Goal: Task Accomplishment & Management: Contribute content

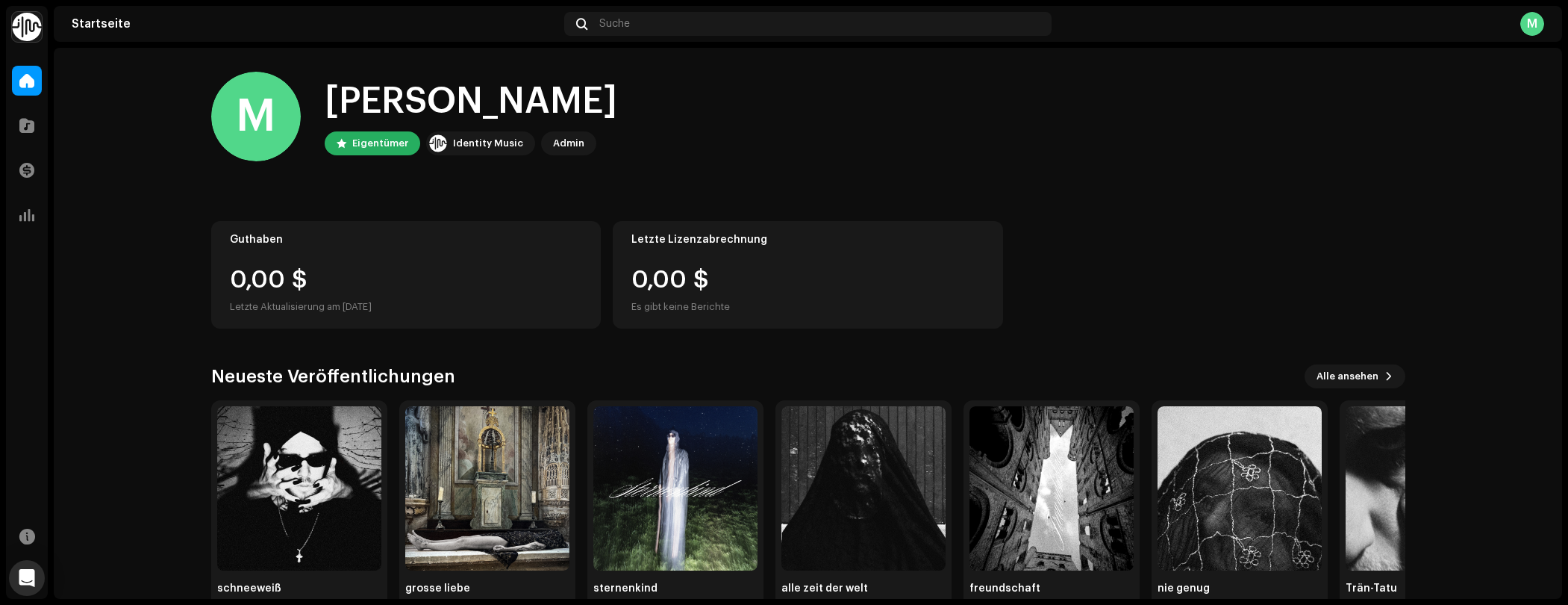
scroll to position [41, 0]
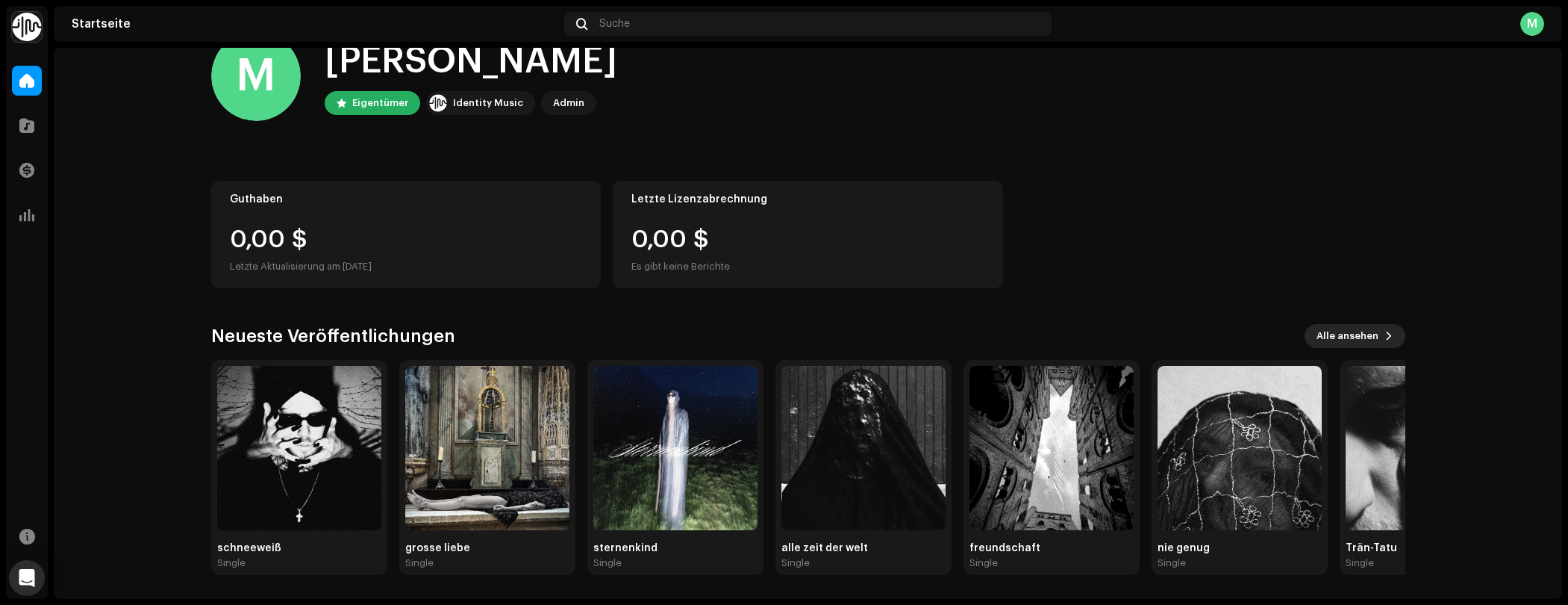
click at [1345, 340] on span "Alle ansehen" at bounding box center [1347, 336] width 62 height 30
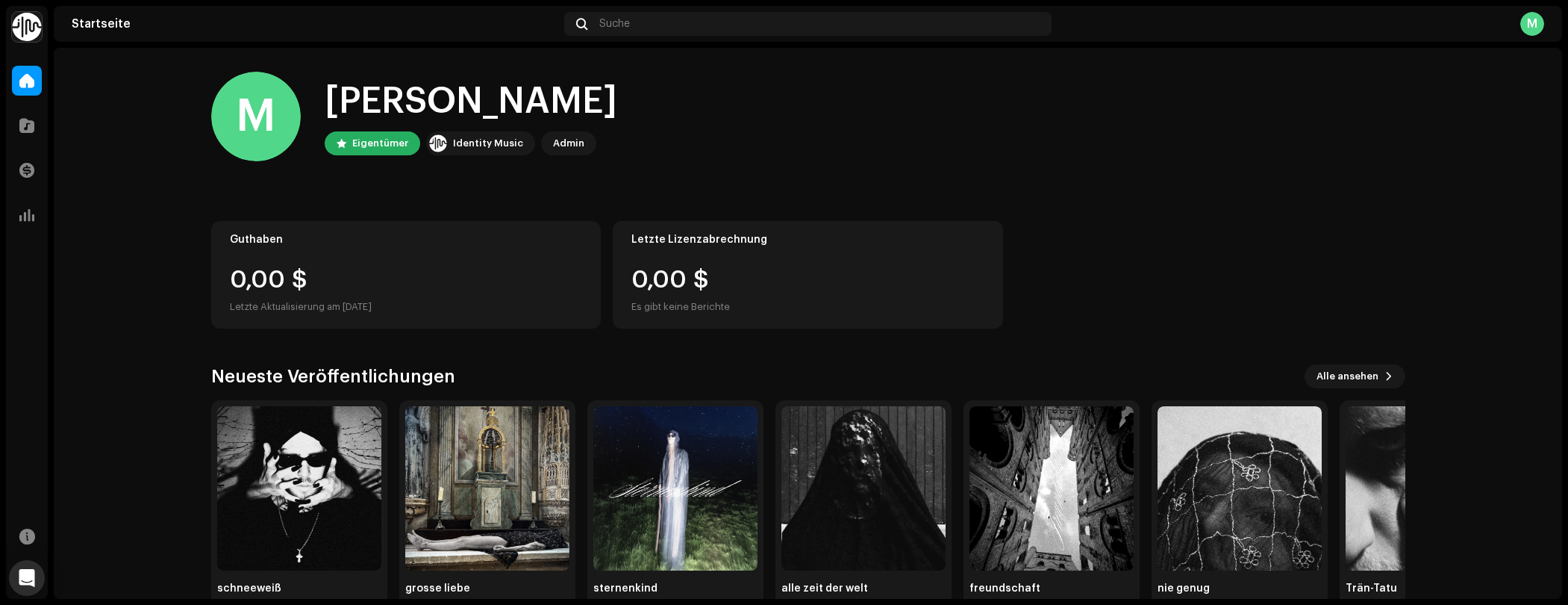
scroll to position [41, 0]
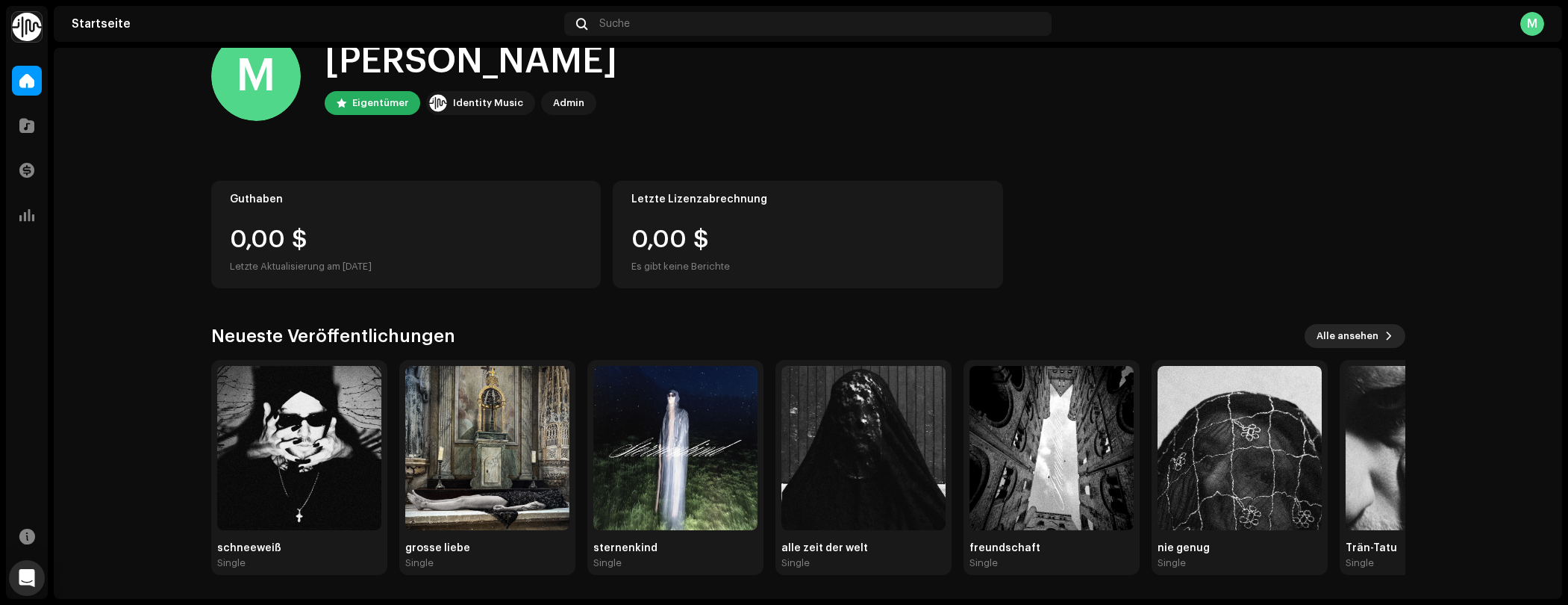
click at [1370, 344] on span "Alle ansehen" at bounding box center [1347, 336] width 62 height 30
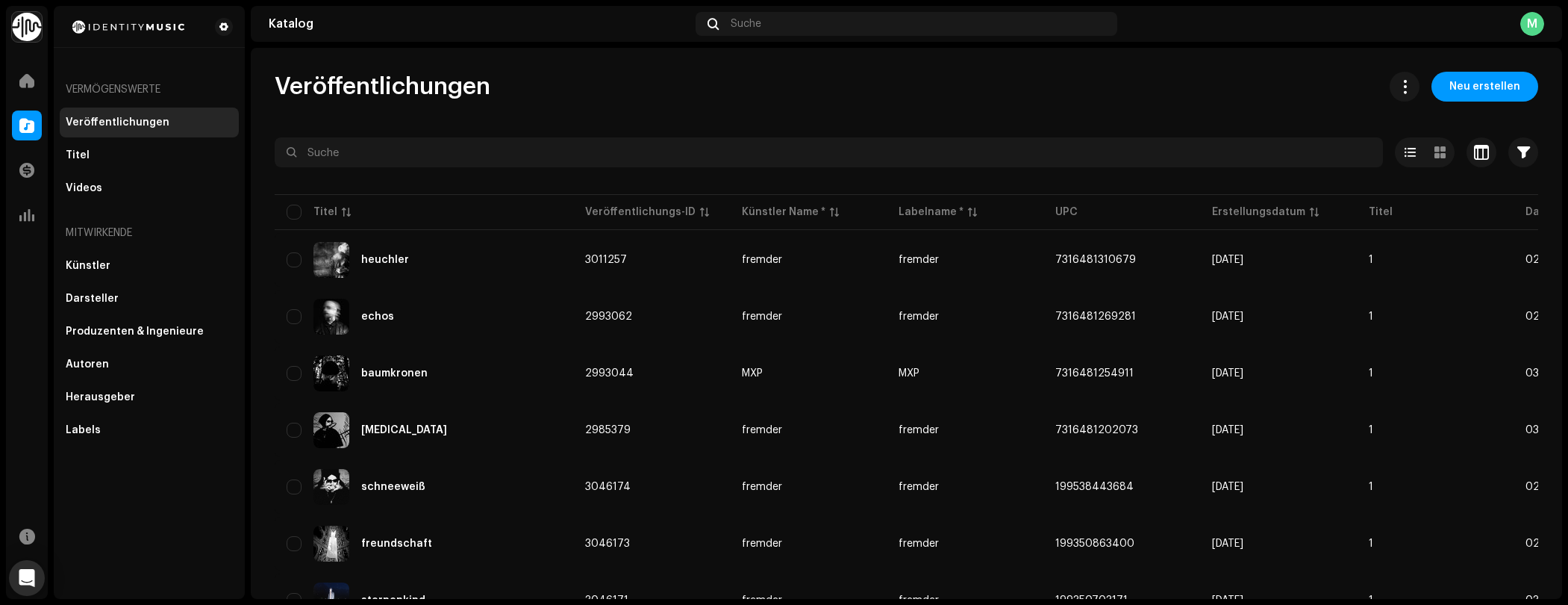
click at [126, 125] on div "Veröffentlichungen" at bounding box center [118, 122] width 104 height 12
click at [28, 128] on span at bounding box center [27, 126] width 15 height 12
click at [25, 78] on span at bounding box center [27, 80] width 15 height 12
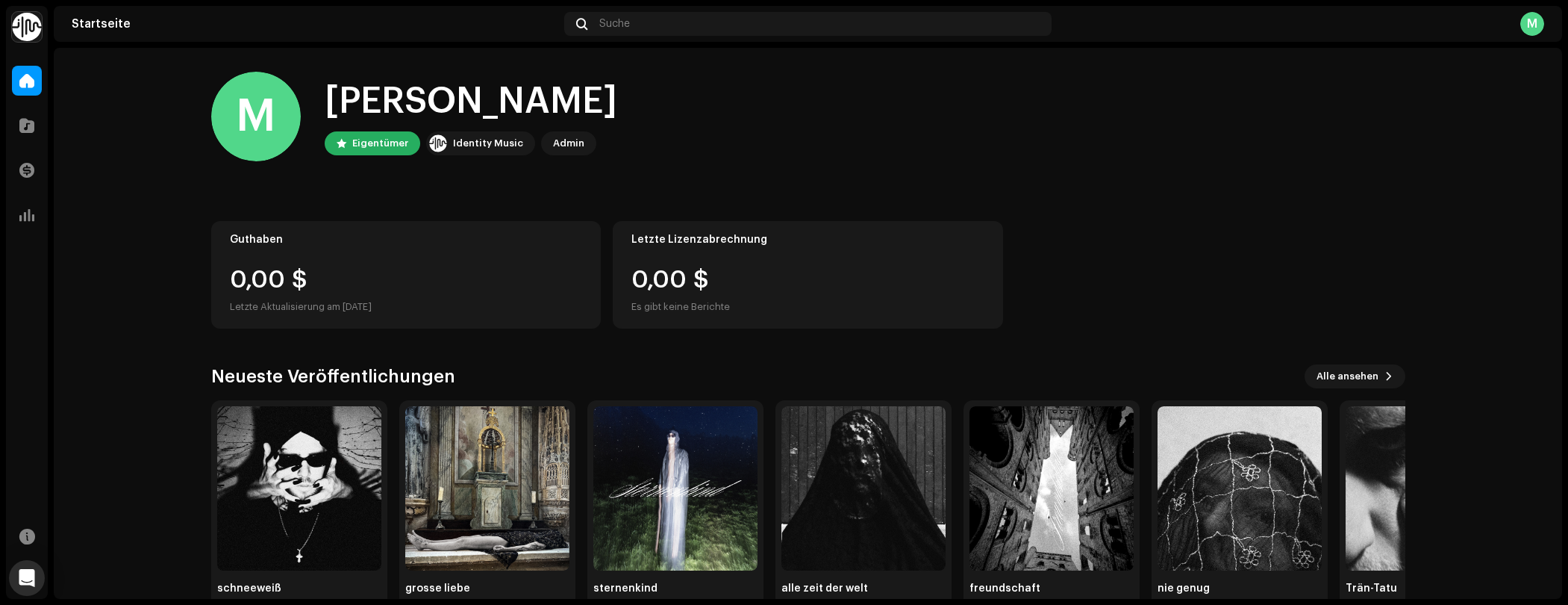
scroll to position [41, 0]
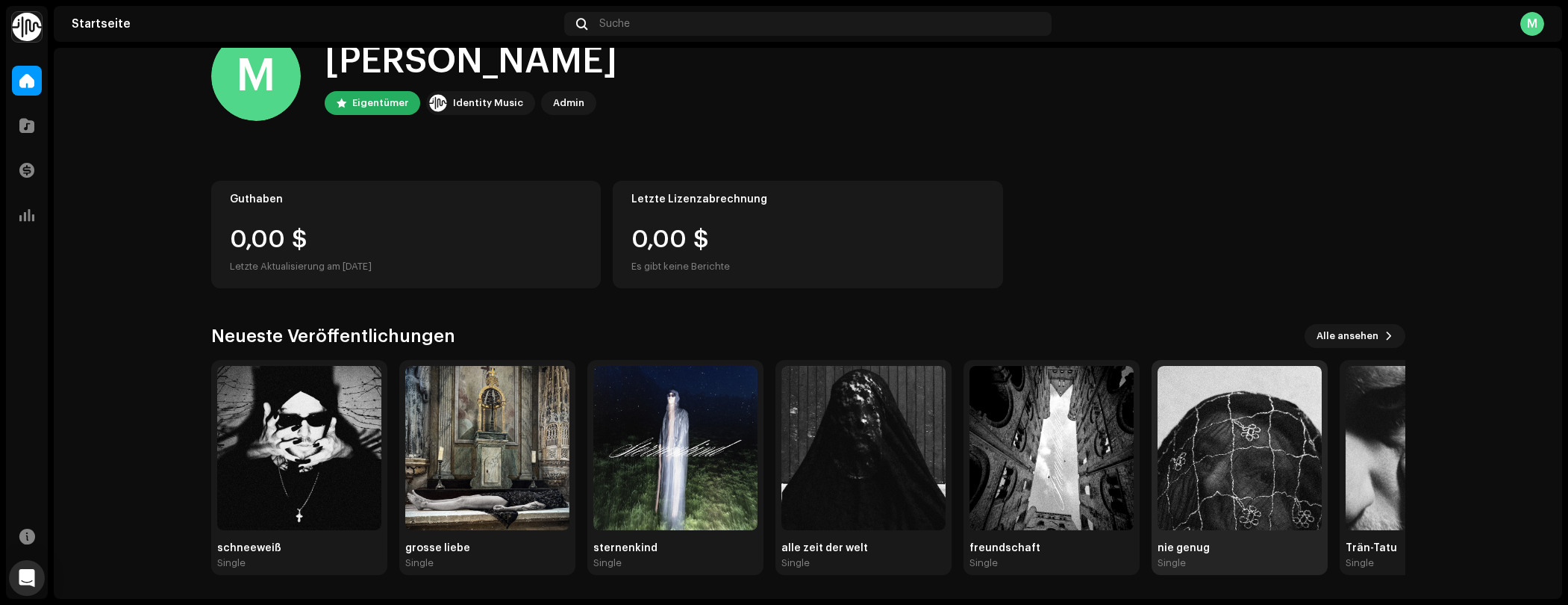
click at [1283, 389] on img at bounding box center [1240, 448] width 164 height 164
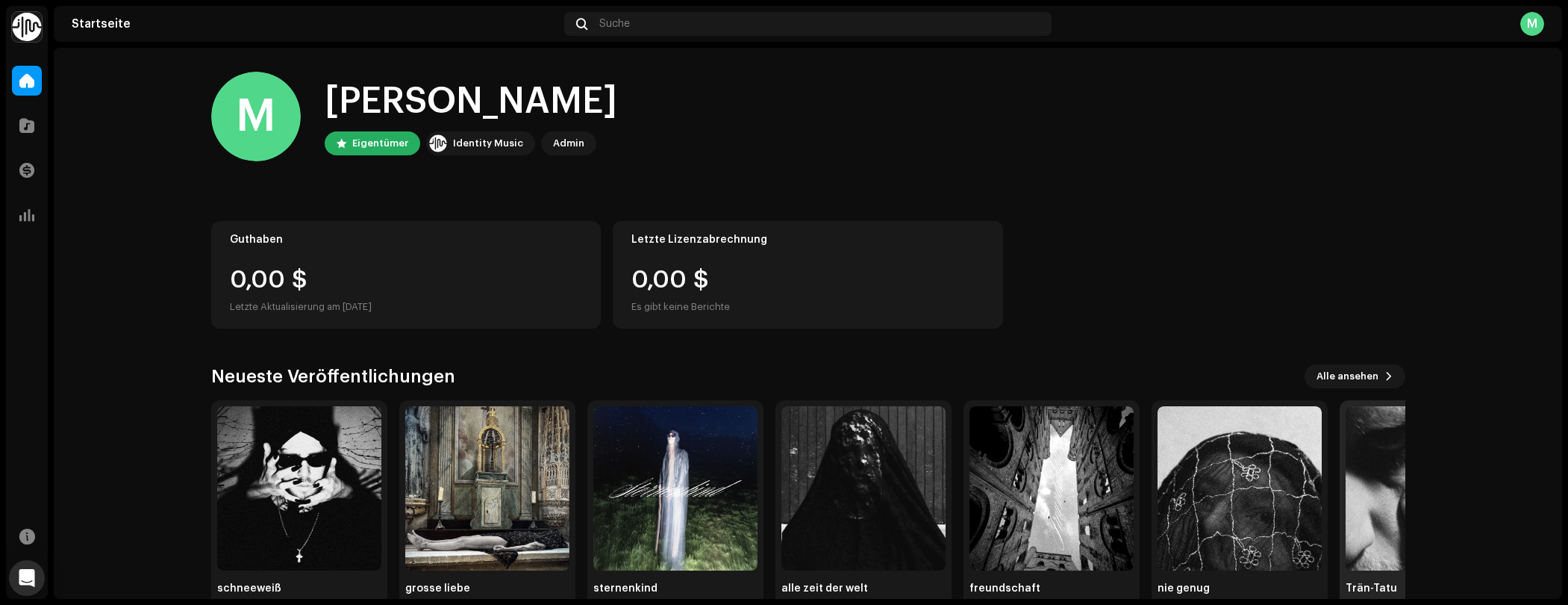
click at [1377, 480] on img at bounding box center [1427, 488] width 164 height 164
click at [1539, 22] on div "M" at bounding box center [1531, 24] width 24 height 24
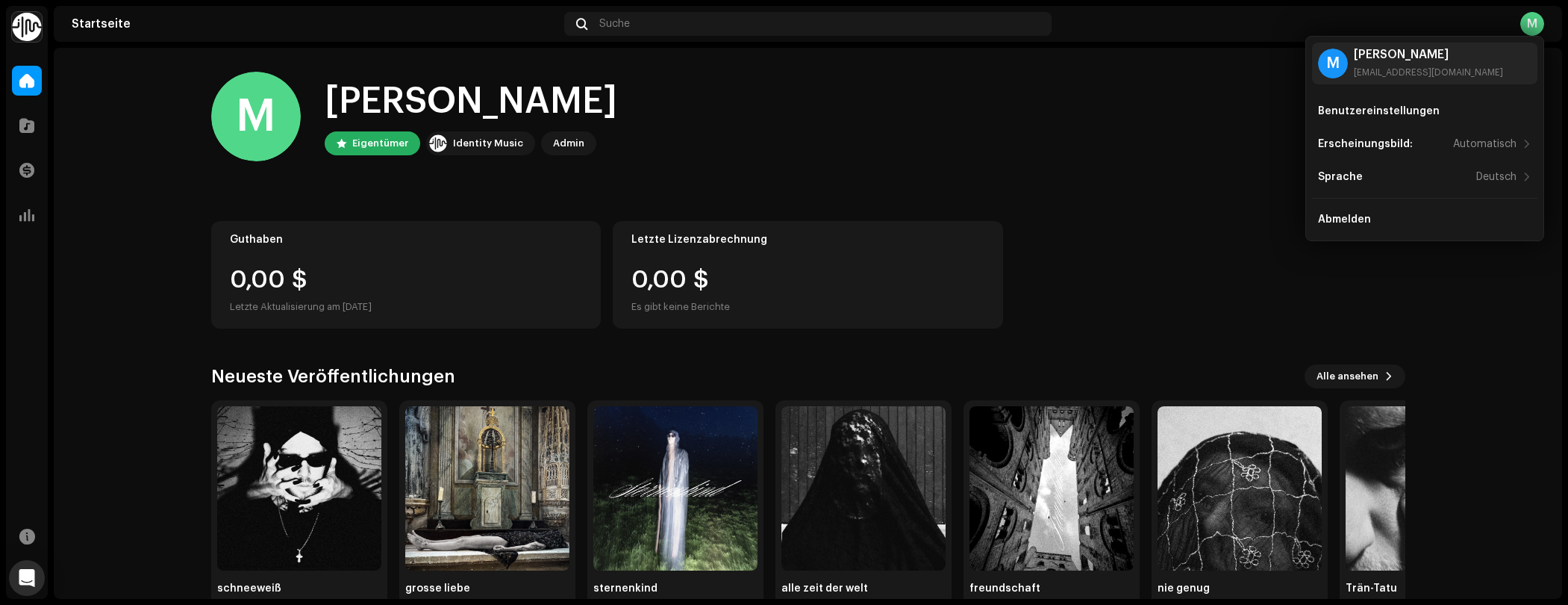
click at [1178, 158] on div "[PERSON_NAME] Identity Music Admin" at bounding box center [808, 116] width 1193 height 90
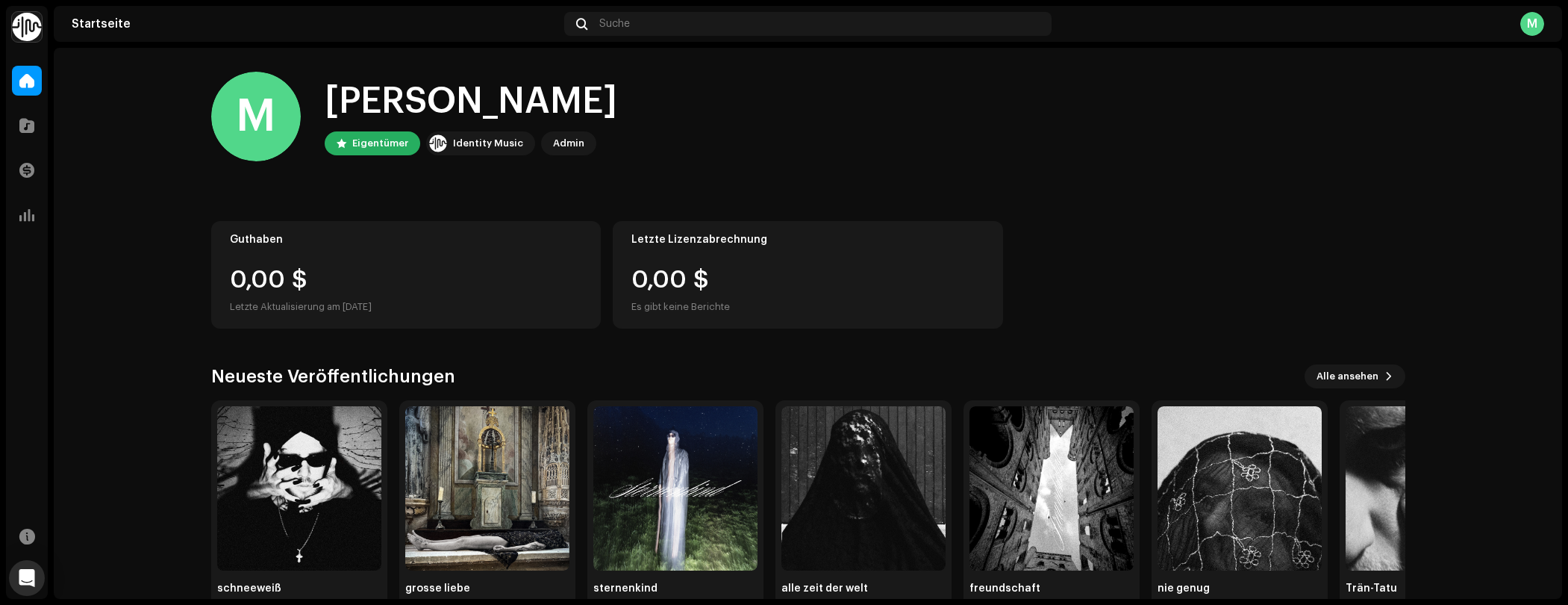
click at [27, 31] on img at bounding box center [27, 27] width 30 height 30
drag, startPoint x: 99, startPoint y: 103, endPoint x: 89, endPoint y: 99, distance: 10.8
click at [96, 102] on home-home "[PERSON_NAME] Eigentümer Identity Music Admin Guthaben 0,00 $ Letzte Aktualisie…" at bounding box center [808, 344] width 1508 height 591
click at [37, 81] on div at bounding box center [27, 81] width 30 height 30
click at [20, 121] on span at bounding box center [27, 126] width 15 height 12
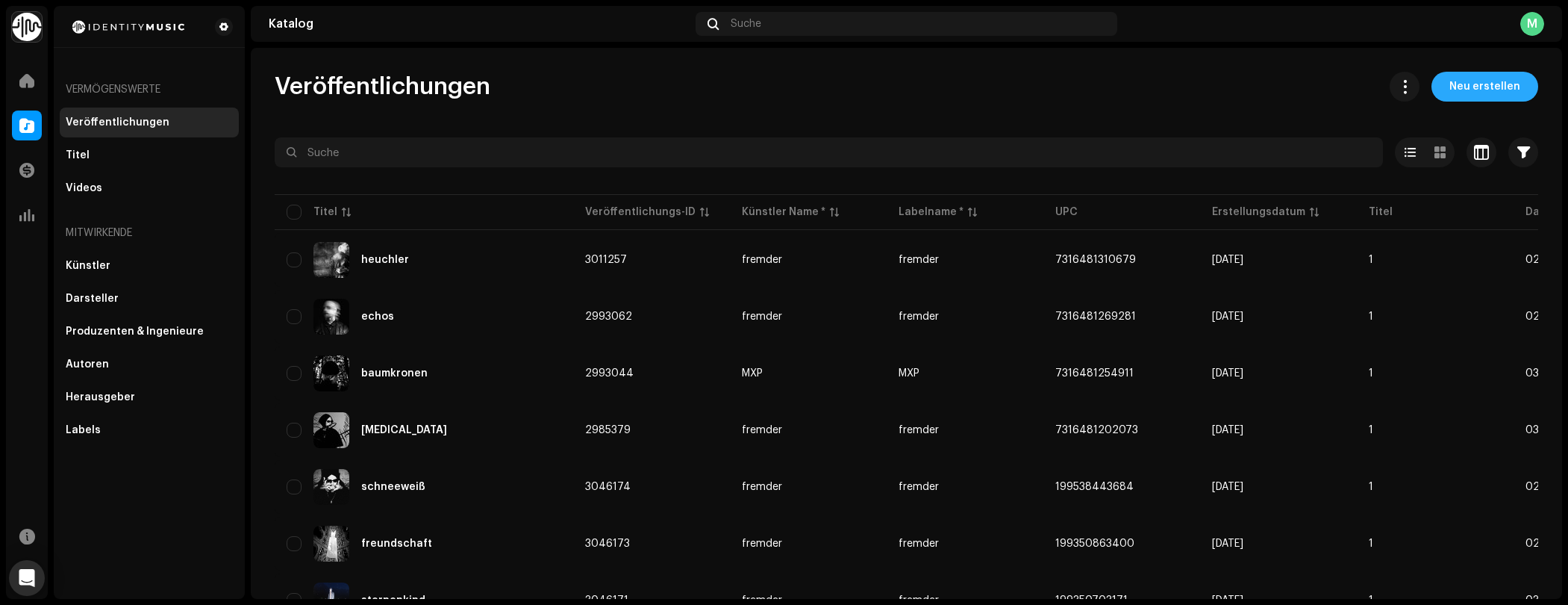
click at [1460, 97] on span "Neu erstellen" at bounding box center [1484, 87] width 71 height 30
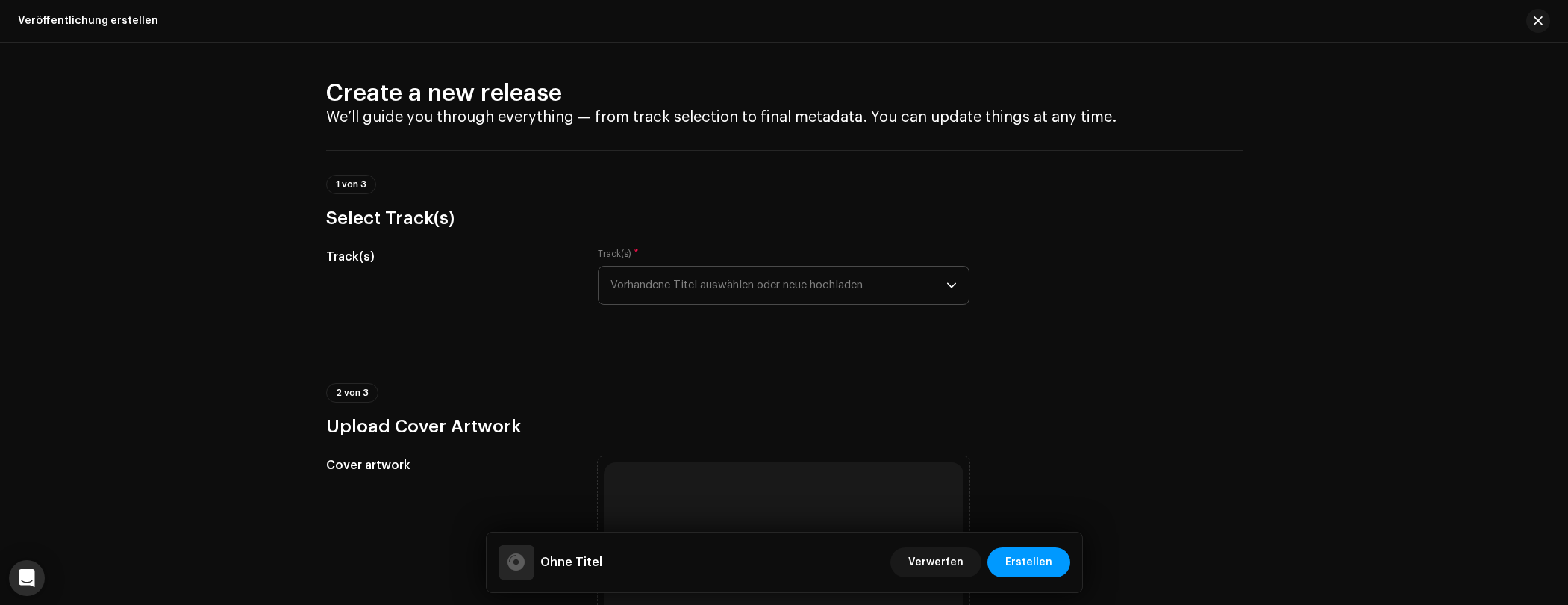
click at [639, 280] on span "Vorhandene Titel auswählen oder neue hochladen" at bounding box center [778, 285] width 336 height 38
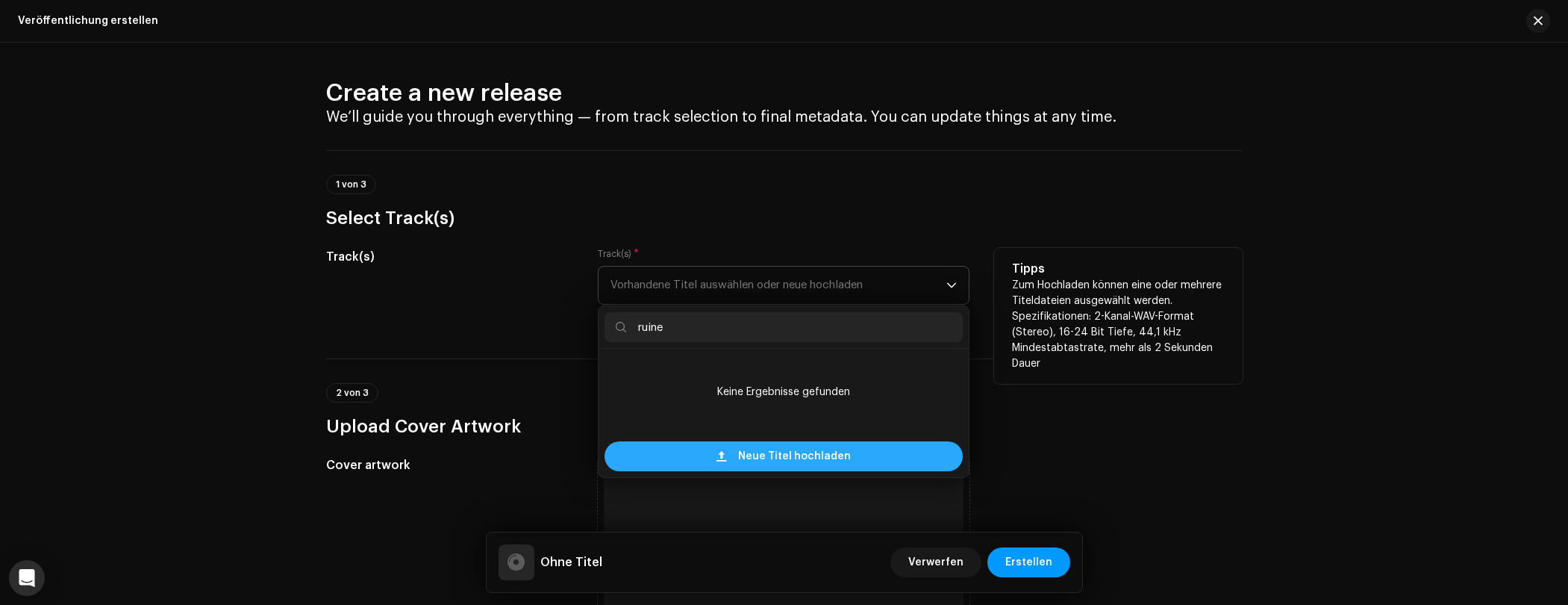
type input "ruine"
click at [729, 463] on div "Neue Titel hochladen" at bounding box center [784, 456] width 359 height 30
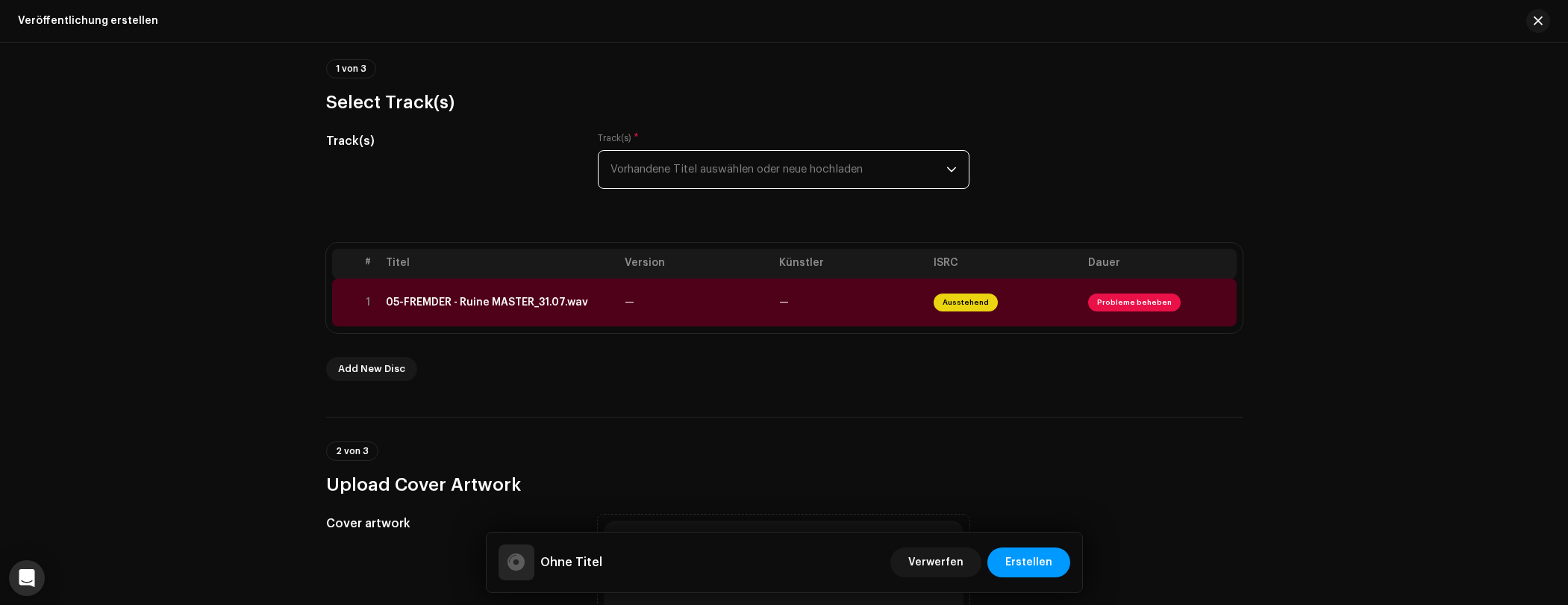
scroll to position [116, 0]
click at [526, 316] on td "05-FREMDER - Ruine MASTER_31.07.wav" at bounding box center [499, 301] width 239 height 48
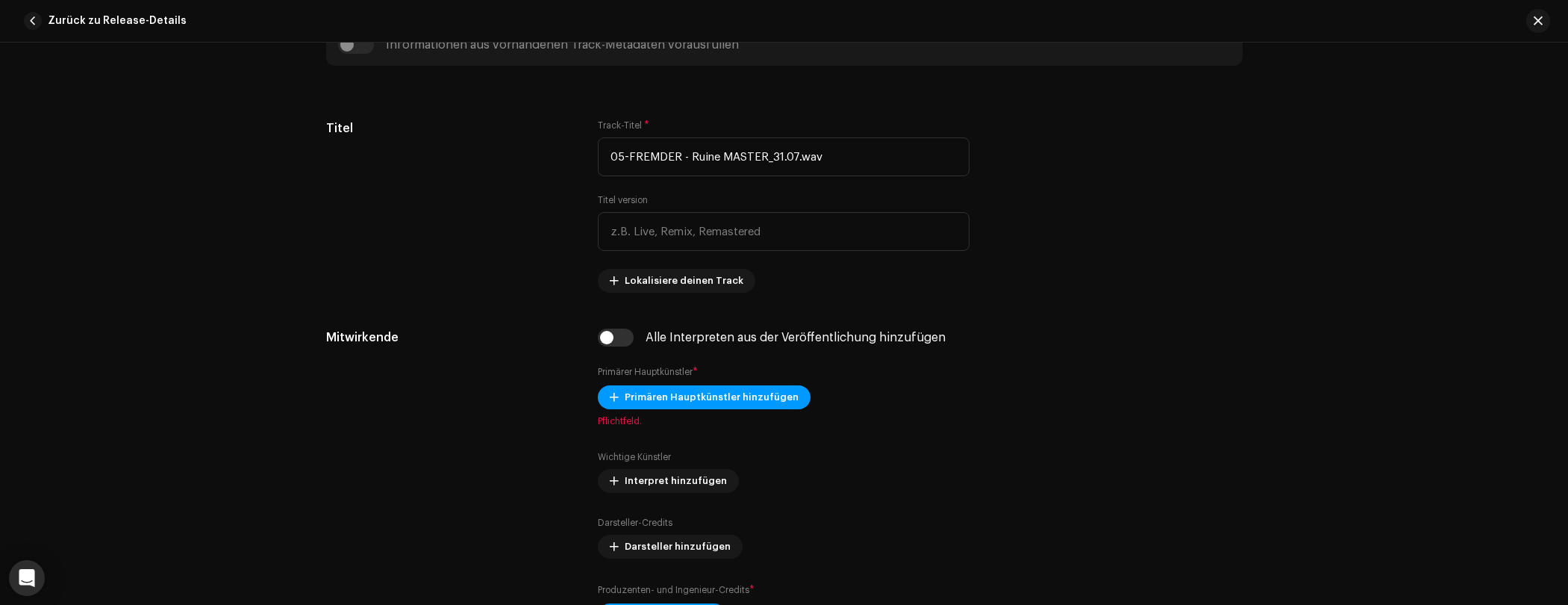
scroll to position [612, 0]
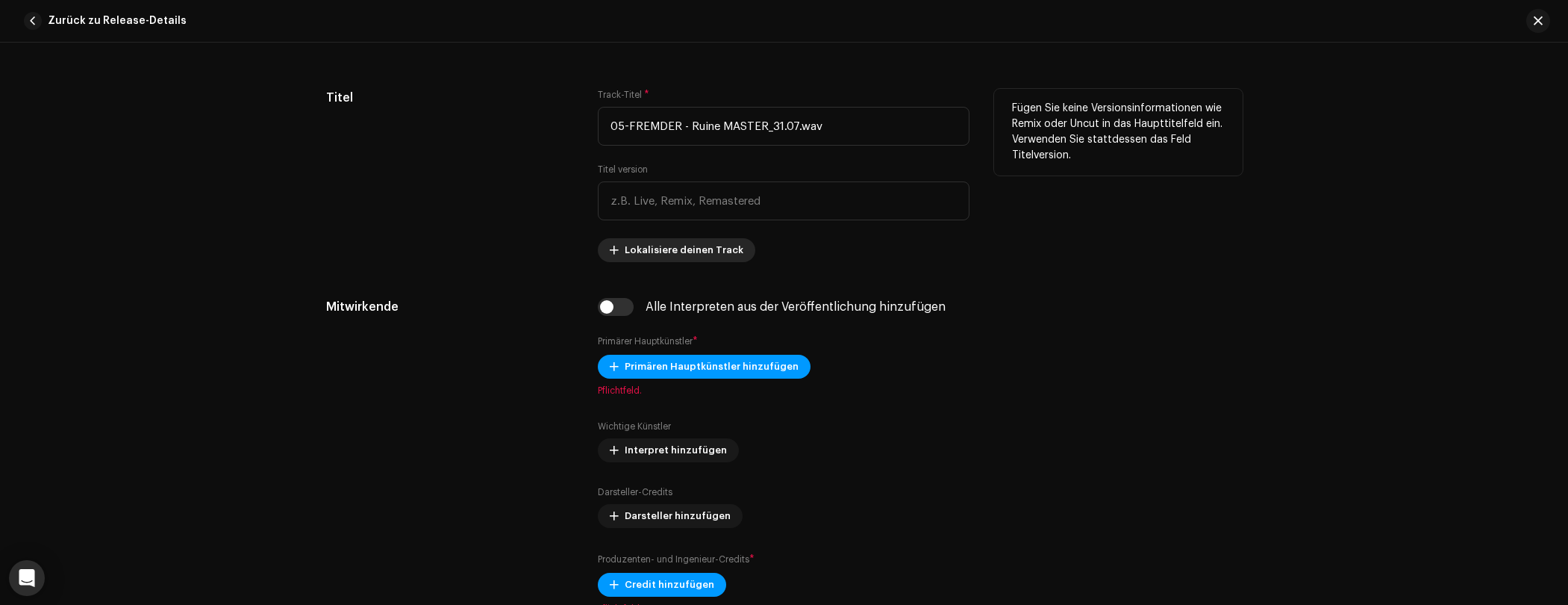
click at [609, 246] on span at bounding box center [613, 250] width 8 height 12
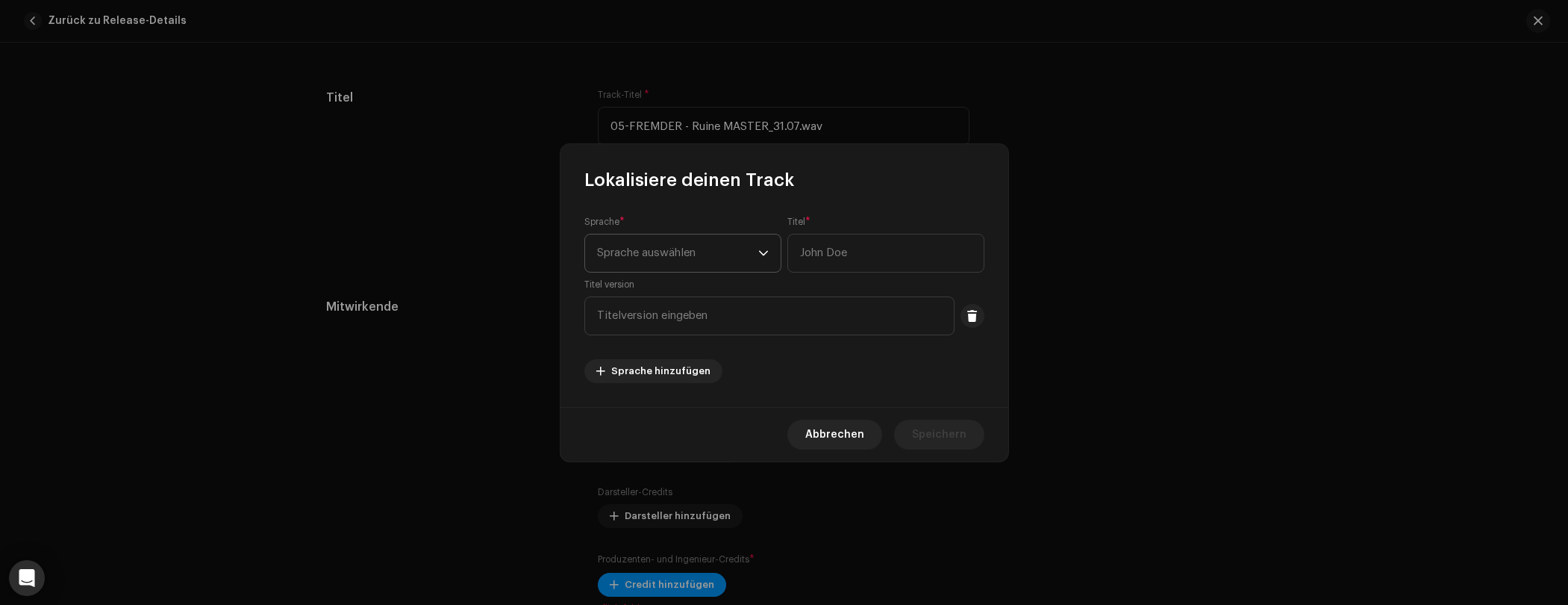
click at [630, 254] on span "Sprache auswählen" at bounding box center [677, 253] width 161 height 38
type input "ger"
click at [653, 342] on li "German" at bounding box center [682, 337] width 184 height 30
click at [813, 258] on input "text" at bounding box center [885, 253] width 197 height 39
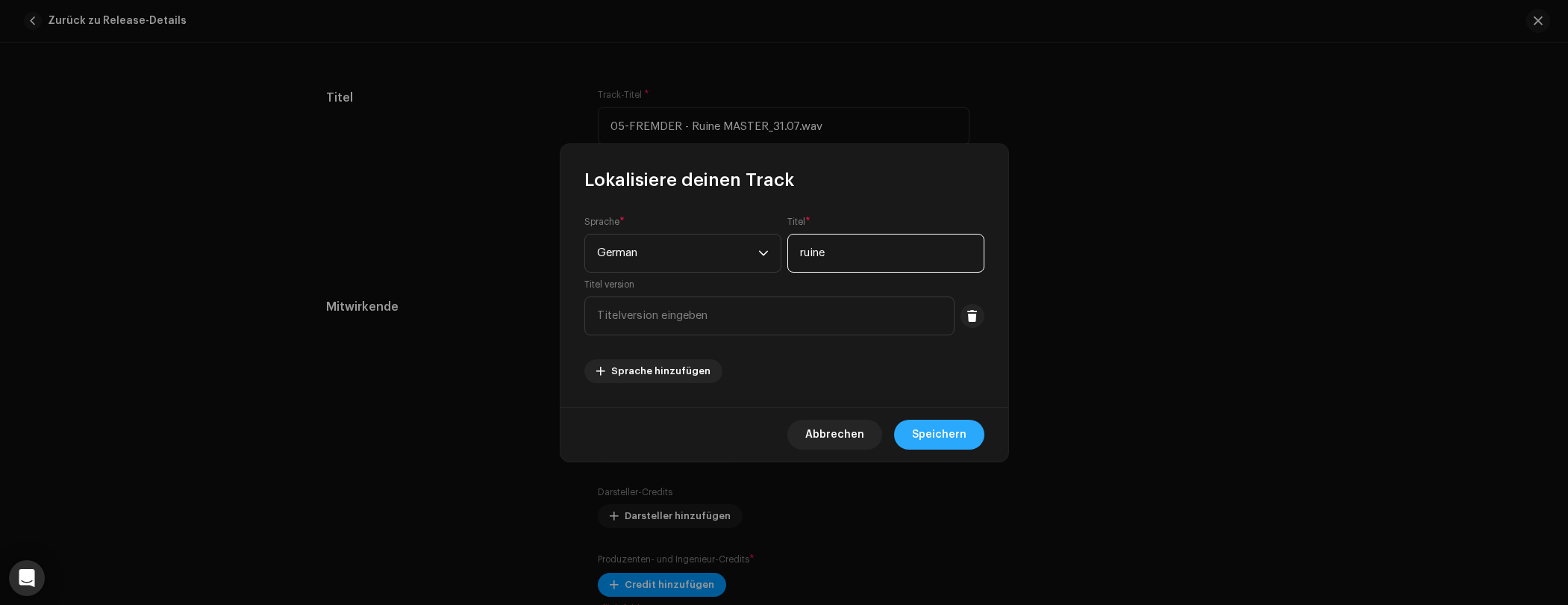
type input "ruine"
click at [913, 422] on button "Speichern" at bounding box center [939, 434] width 91 height 30
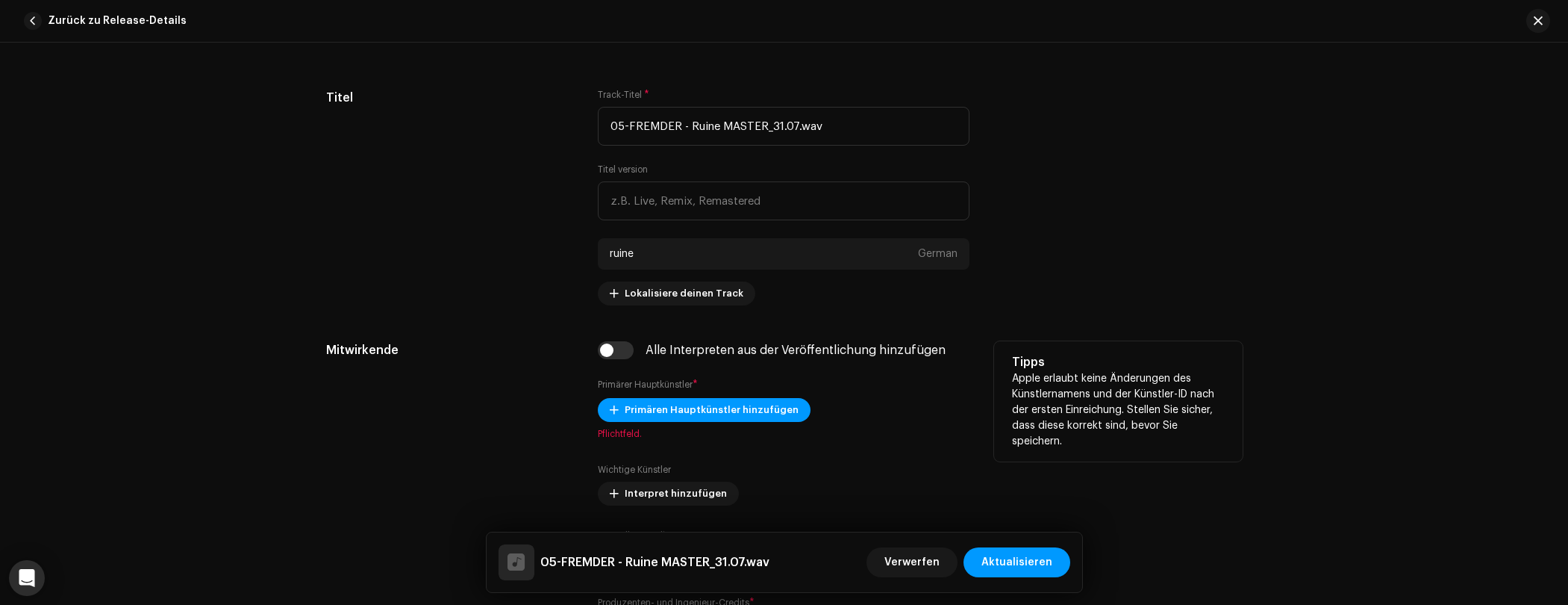
scroll to position [669, 0]
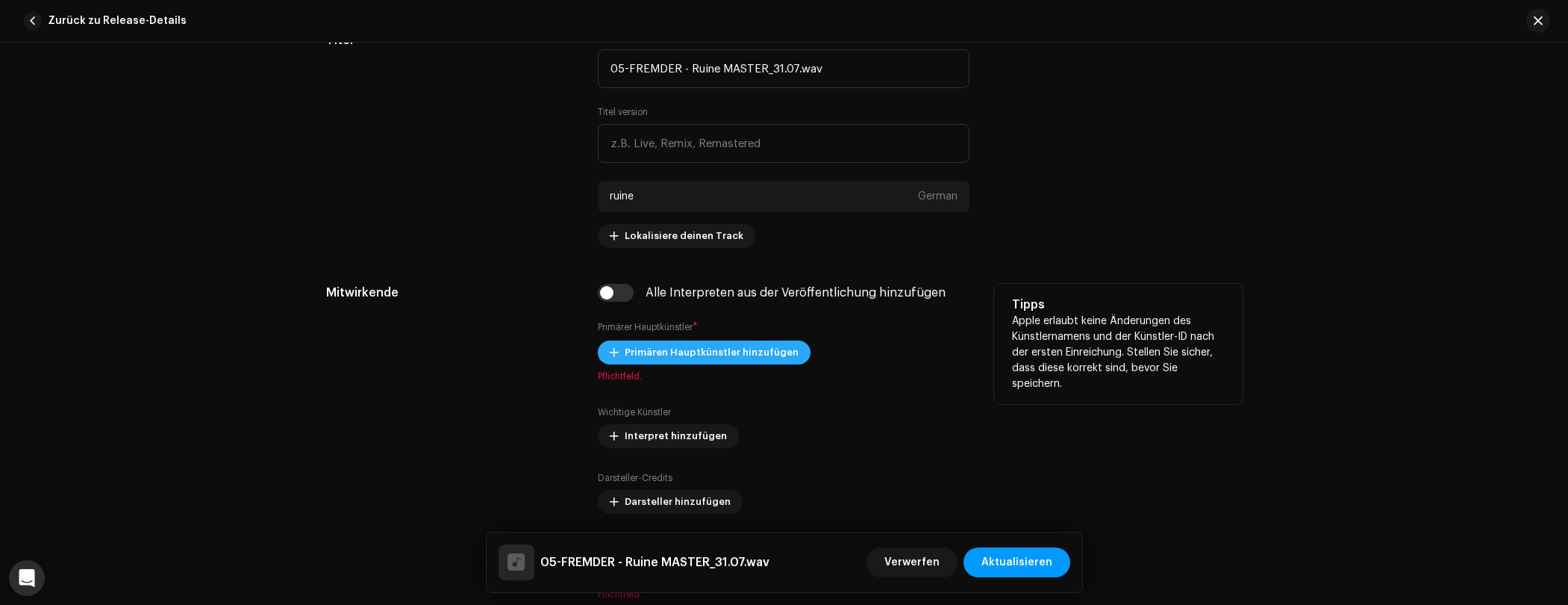
click at [769, 359] on span "Primären Hauptkünstler hinzufügen" at bounding box center [711, 352] width 174 height 30
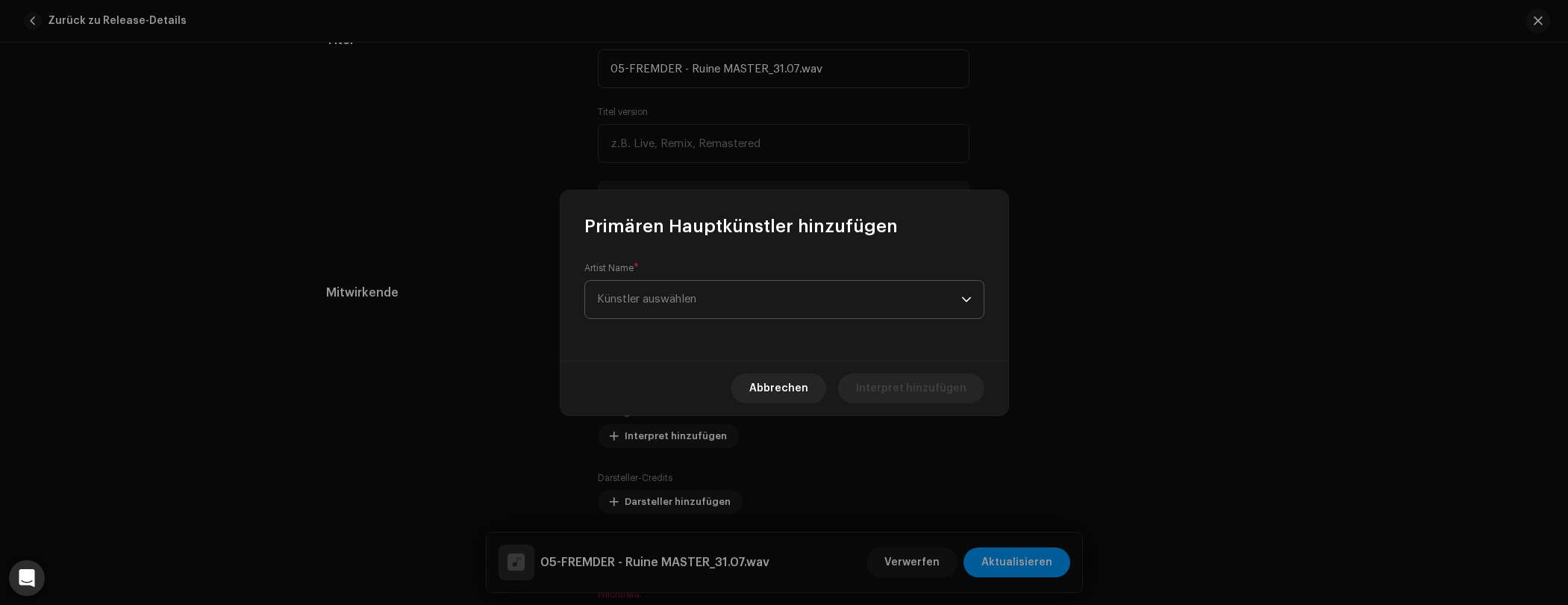
click at [703, 306] on span "Künstler auswählen" at bounding box center [779, 299] width 364 height 38
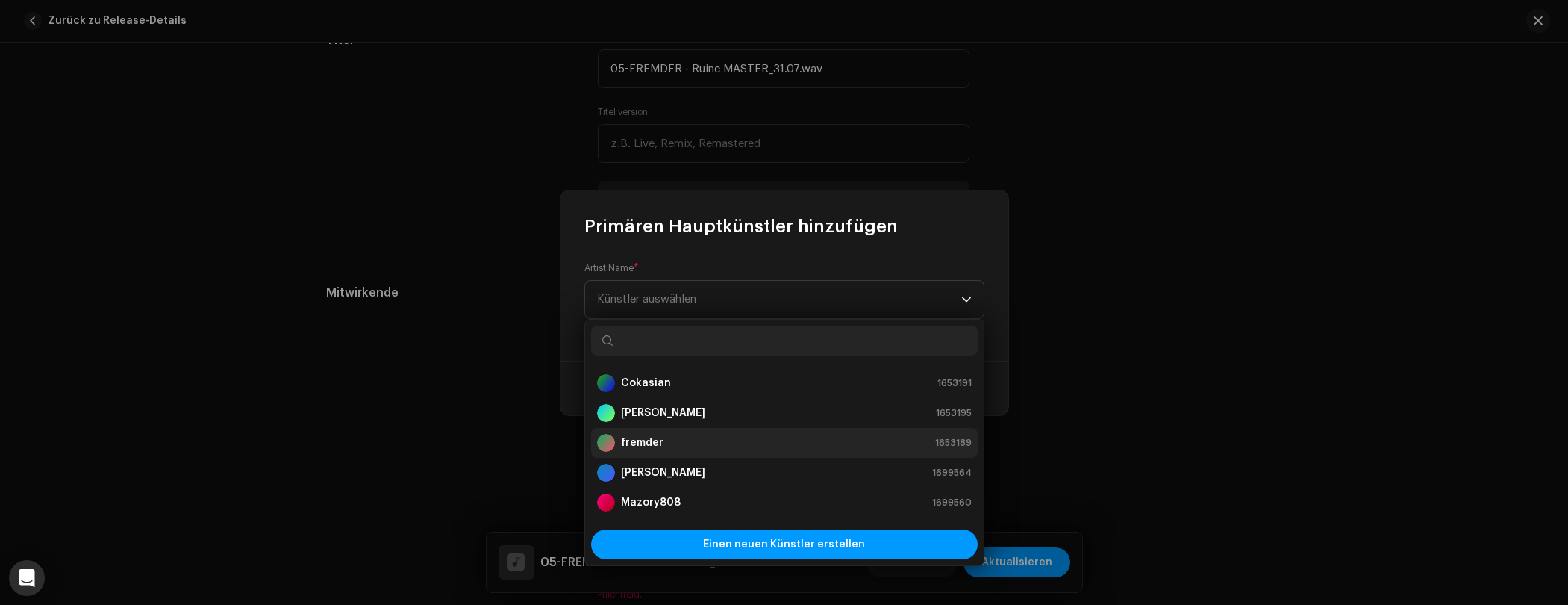
click at [654, 441] on strong "fremder" at bounding box center [642, 443] width 42 height 15
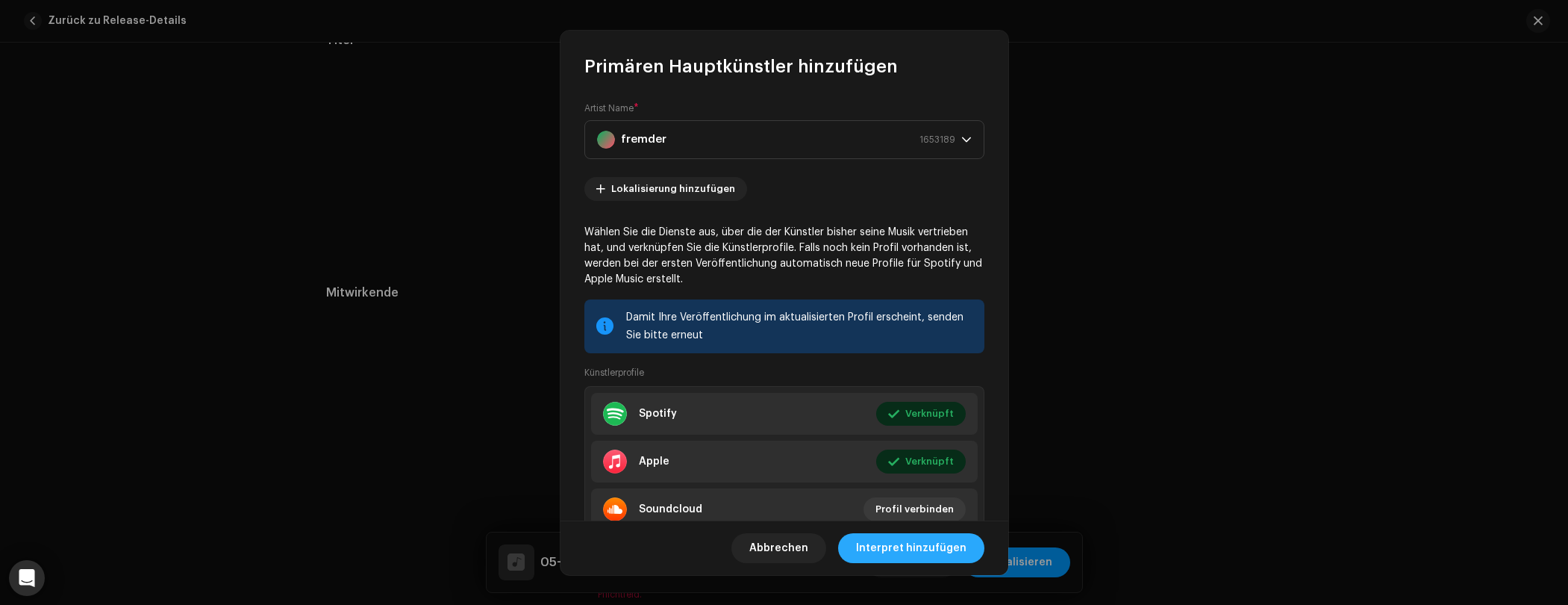
click at [926, 547] on span "Interpret hinzufügen" at bounding box center [910, 548] width 110 height 30
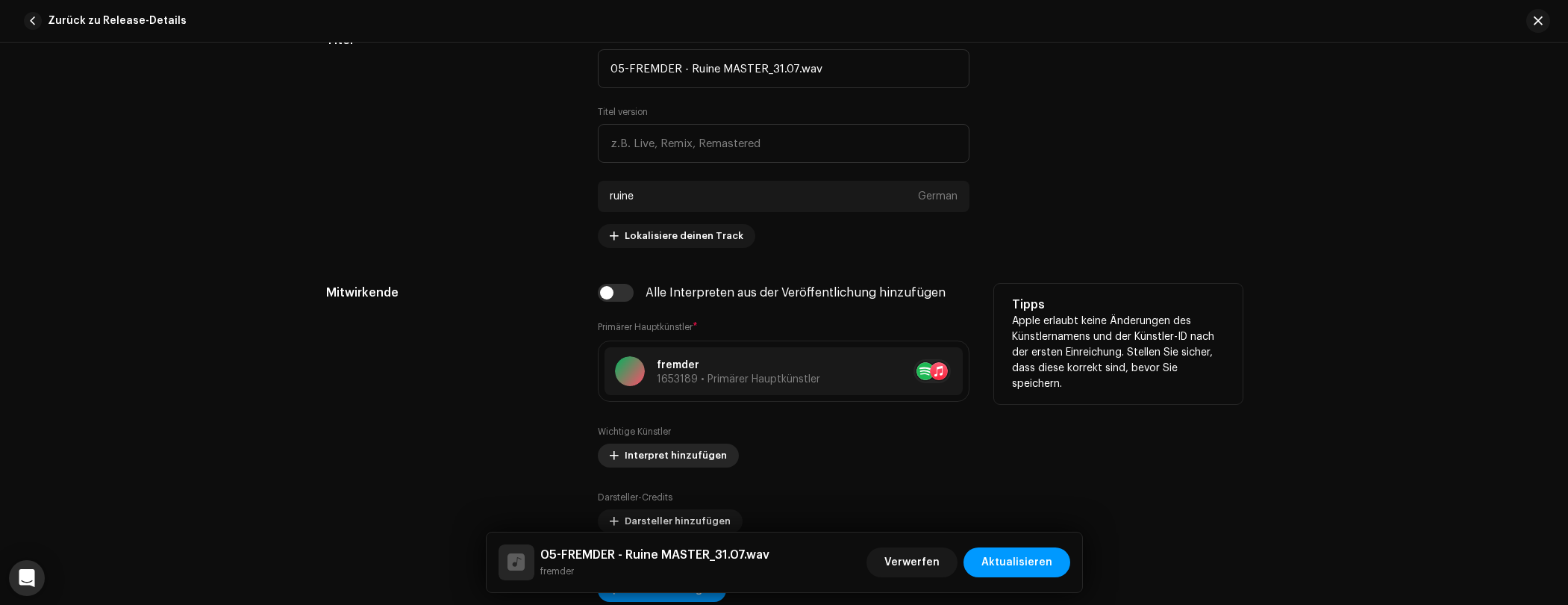
click at [663, 460] on span "Interpret hinzufügen" at bounding box center [676, 456] width 102 height 30
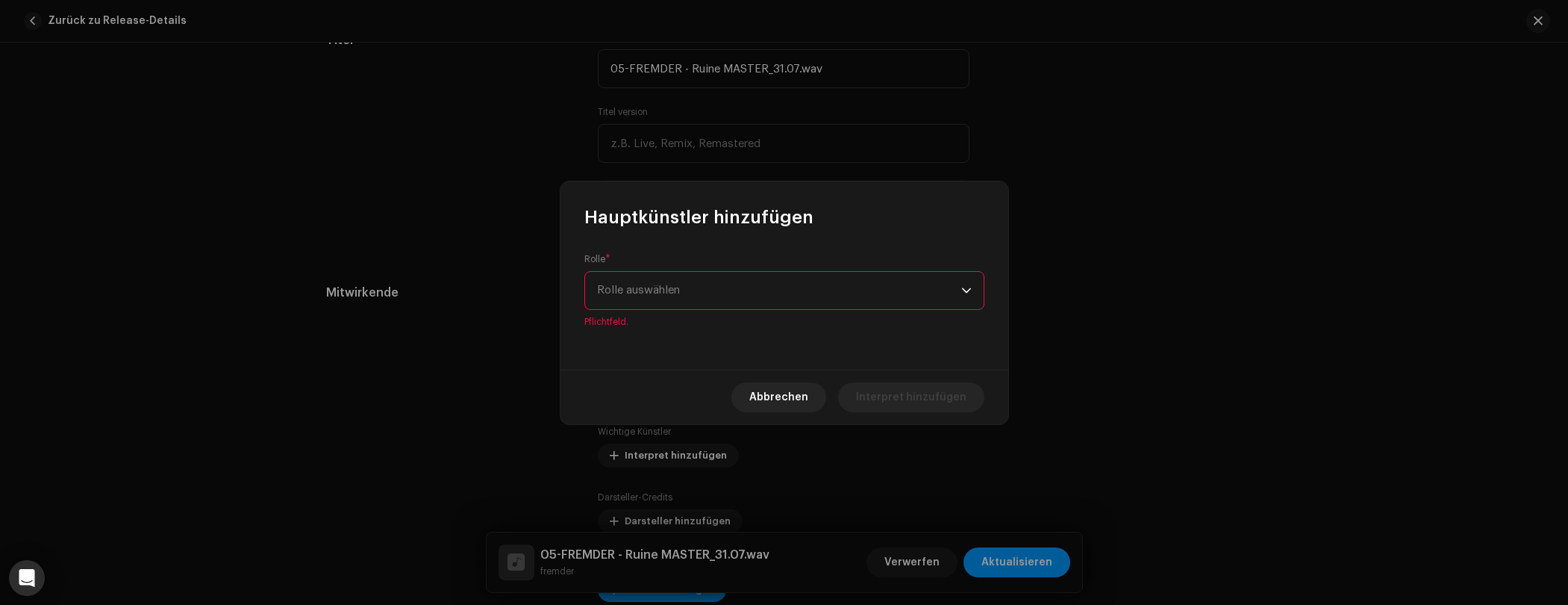
click at [698, 325] on div "Rolle * Rolle auswählen Pflichtfeld." at bounding box center [784, 299] width 448 height 141
click at [684, 302] on span "Rolle auswählen" at bounding box center [779, 291] width 364 height 38
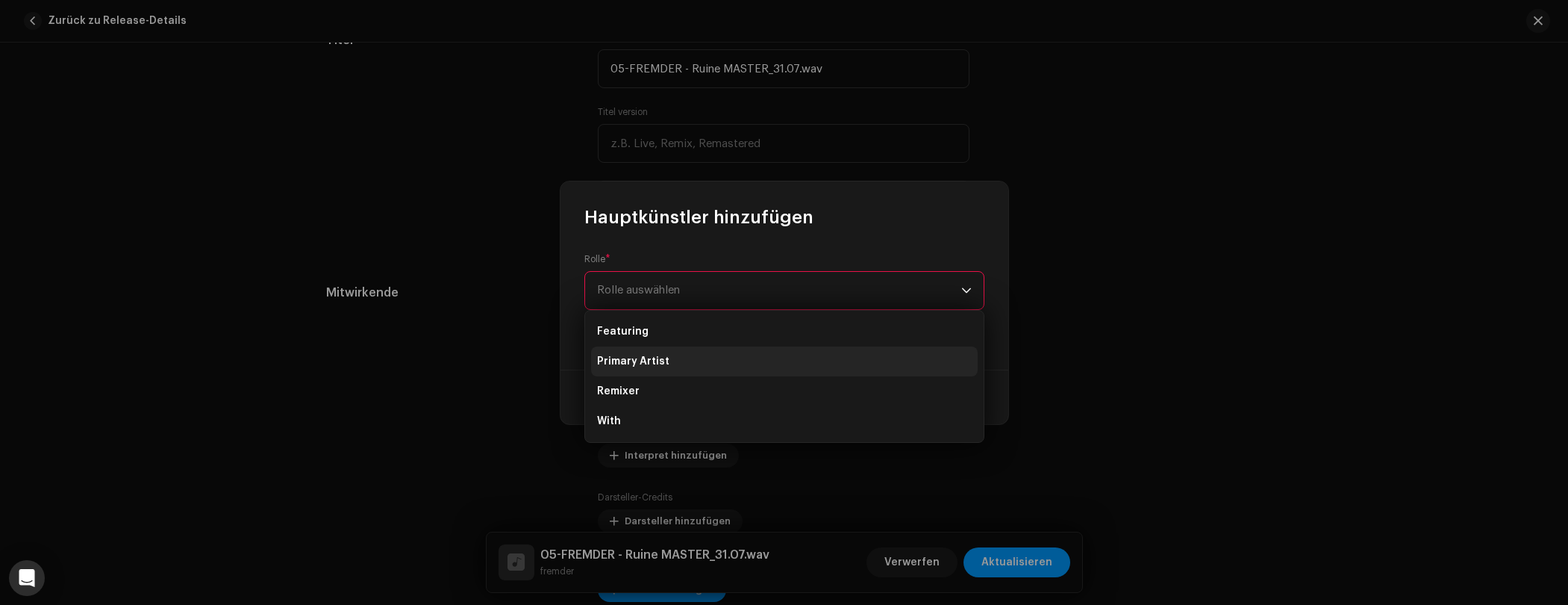
click at [640, 357] on span "Primary Artist" at bounding box center [633, 361] width 73 height 15
